Goal: Task Accomplishment & Management: Manage account settings

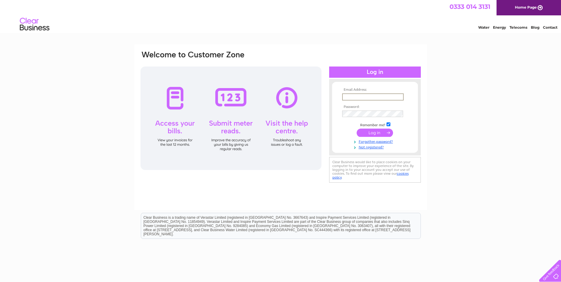
click at [349, 97] on input "text" at bounding box center [373, 97] width 62 height 7
type input "david@djpainters.co.uk"
click at [371, 133] on input "submit" at bounding box center [375, 133] width 36 height 8
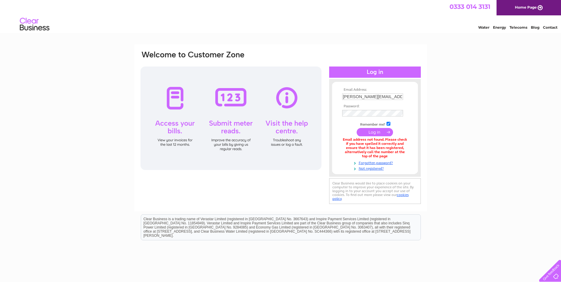
click at [392, 96] on input "david@djpainters.co.uk" at bounding box center [372, 97] width 61 height 7
type input "d"
type input "david@deejayspaintingcontractors.co.uk"
click at [374, 133] on input "submit" at bounding box center [375, 133] width 36 height 8
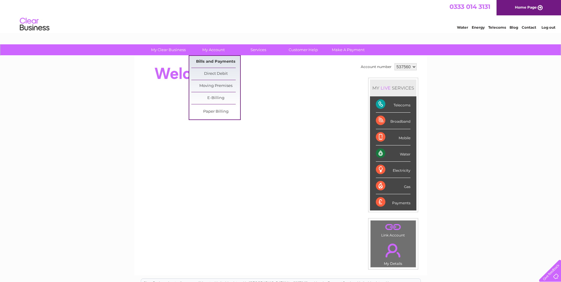
click at [208, 60] on link "Bills and Payments" at bounding box center [215, 62] width 49 height 12
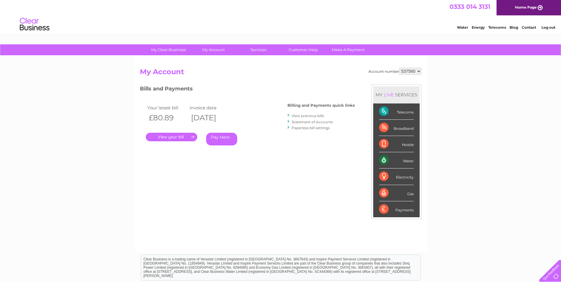
click at [303, 116] on link "View previous bills" at bounding box center [308, 116] width 33 height 4
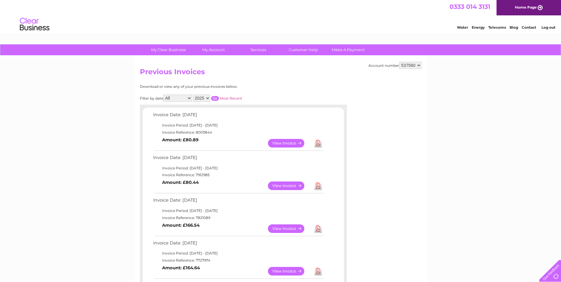
click at [292, 228] on link "View" at bounding box center [290, 229] width 44 height 9
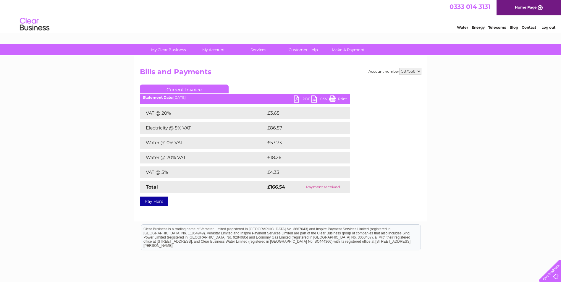
click at [345, 99] on link "Print" at bounding box center [338, 100] width 18 height 9
click at [298, 100] on link "PDF" at bounding box center [303, 100] width 18 height 9
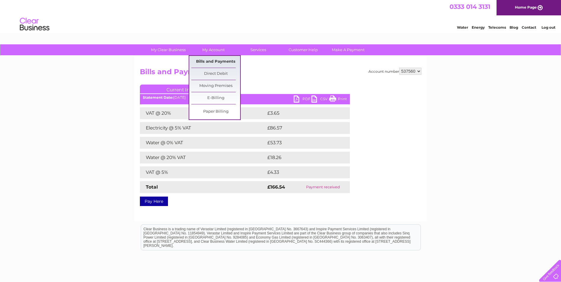
click at [213, 61] on link "Bills and Payments" at bounding box center [215, 62] width 49 height 12
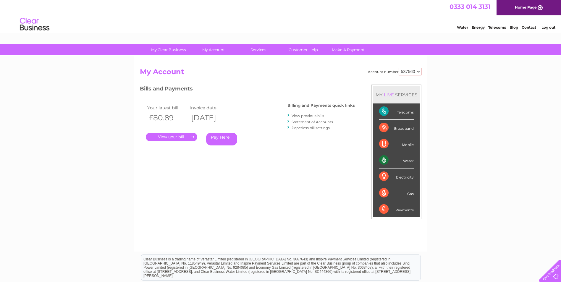
click at [318, 115] on link "View previous bills" at bounding box center [308, 116] width 33 height 4
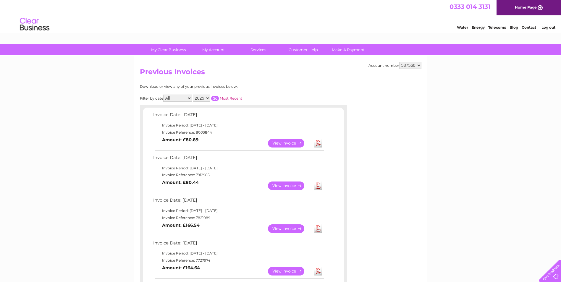
click at [231, 171] on td "Invoice Period: 1 July 2025 - 31 July 2025" at bounding box center [238, 168] width 173 height 7
click at [284, 188] on link "View" at bounding box center [290, 186] width 44 height 9
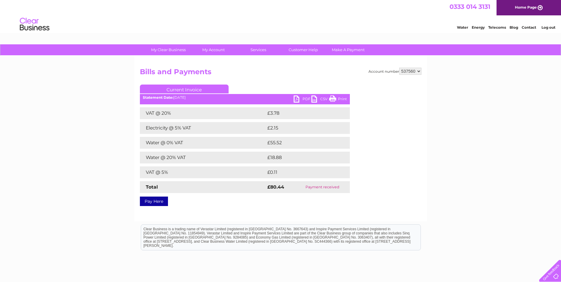
click at [297, 97] on link "PDF" at bounding box center [303, 100] width 18 height 9
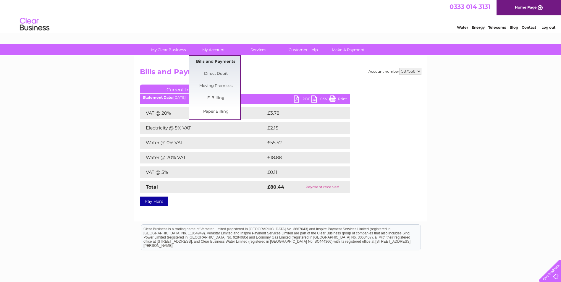
click at [210, 61] on link "Bills and Payments" at bounding box center [215, 62] width 49 height 12
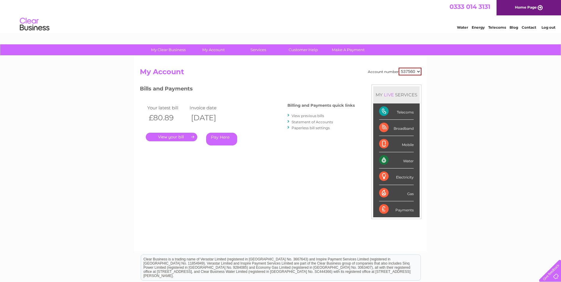
click at [167, 137] on link "." at bounding box center [172, 137] width 52 height 9
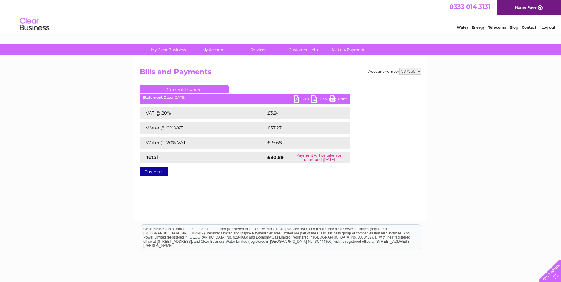
click at [297, 100] on link "PDF" at bounding box center [303, 100] width 18 height 9
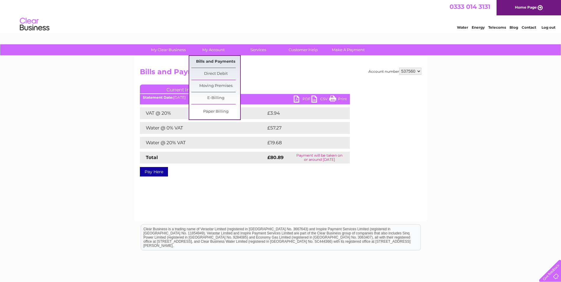
click at [209, 60] on link "Bills and Payments" at bounding box center [215, 62] width 49 height 12
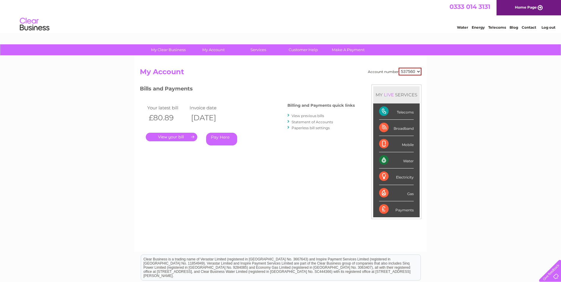
click at [545, 27] on link "Log out" at bounding box center [549, 27] width 14 height 4
